Goal: Navigation & Orientation: Find specific page/section

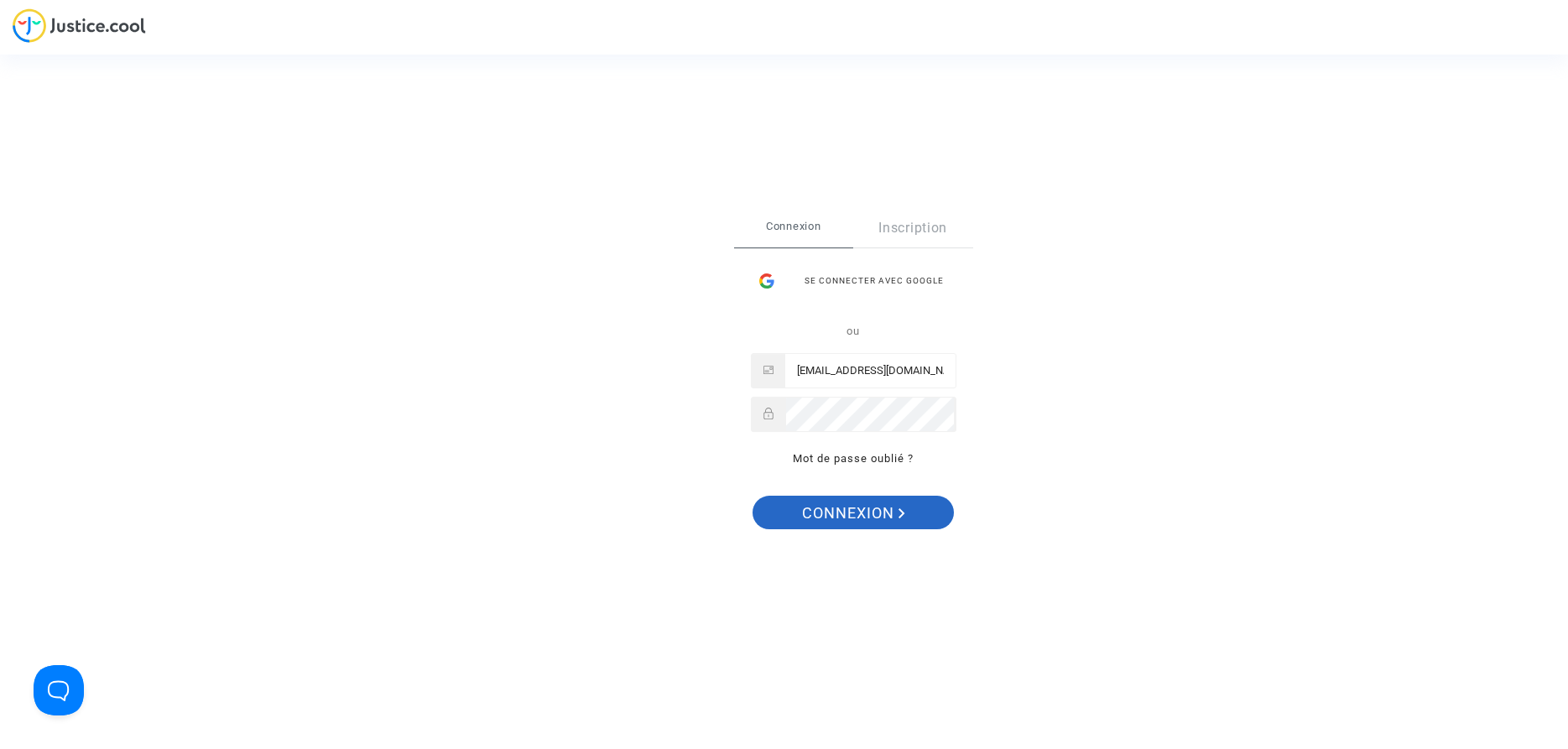
click at [874, 510] on span "Connexion" at bounding box center [853, 513] width 103 height 35
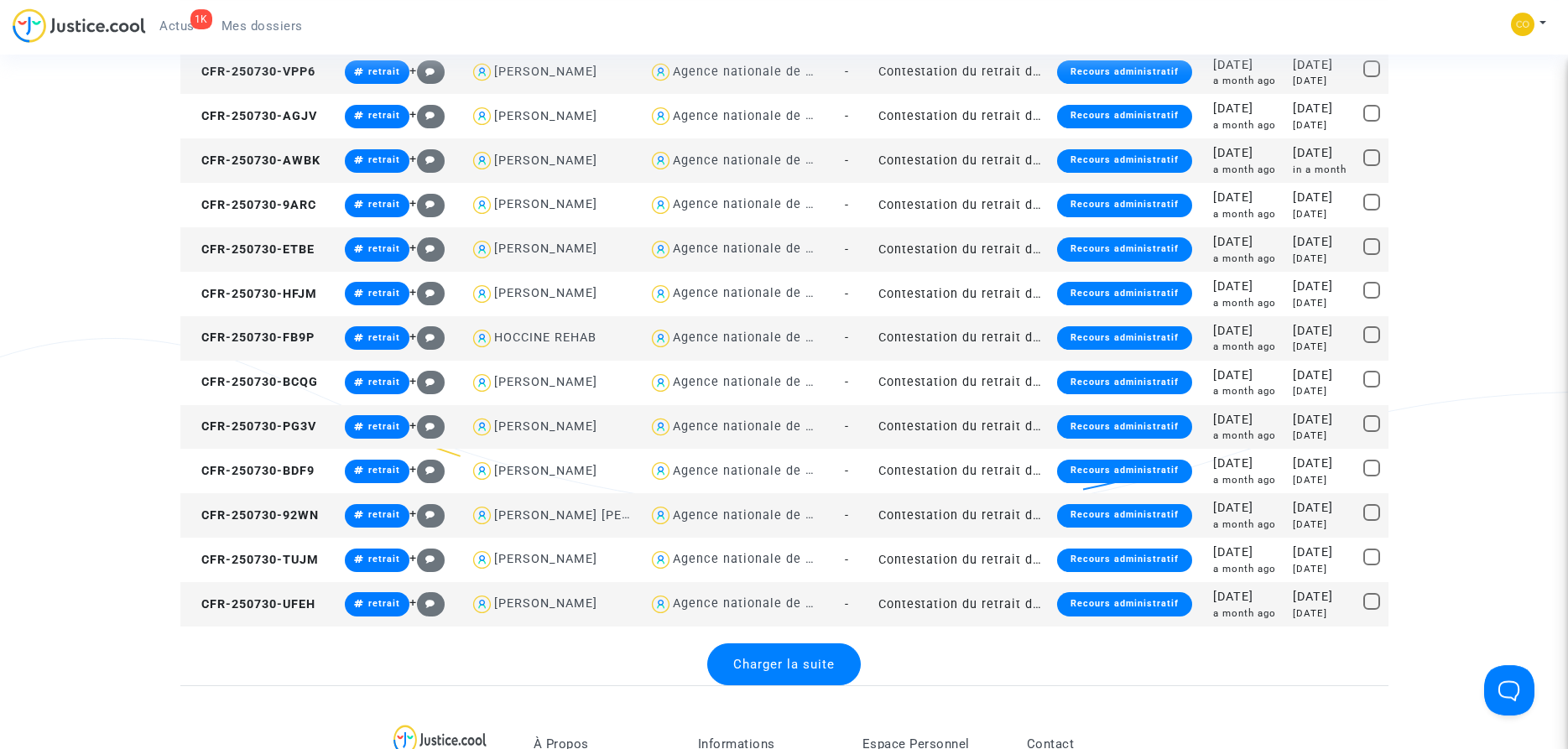
scroll to position [1882, 0]
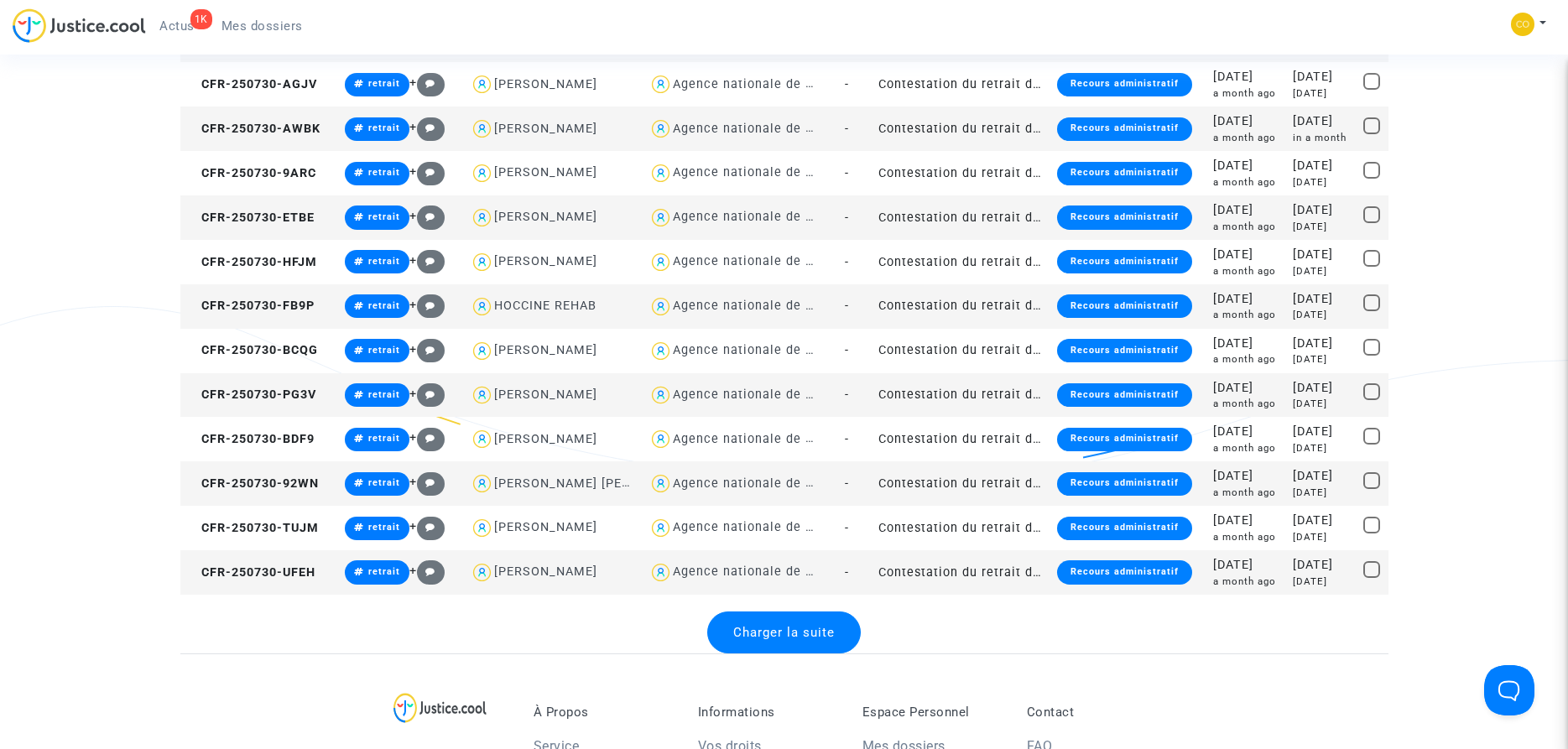
click at [800, 635] on span "Charger la suite" at bounding box center [784, 633] width 102 height 16
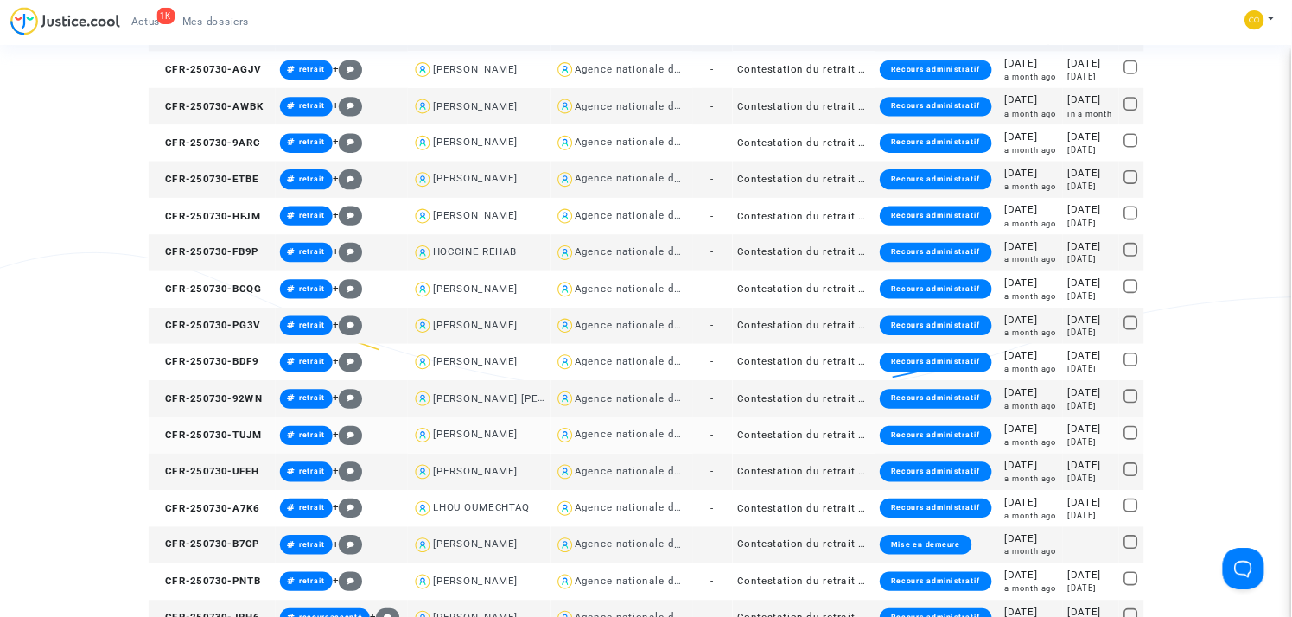
scroll to position [2292, 0]
